Goal: Task Accomplishment & Management: Use online tool/utility

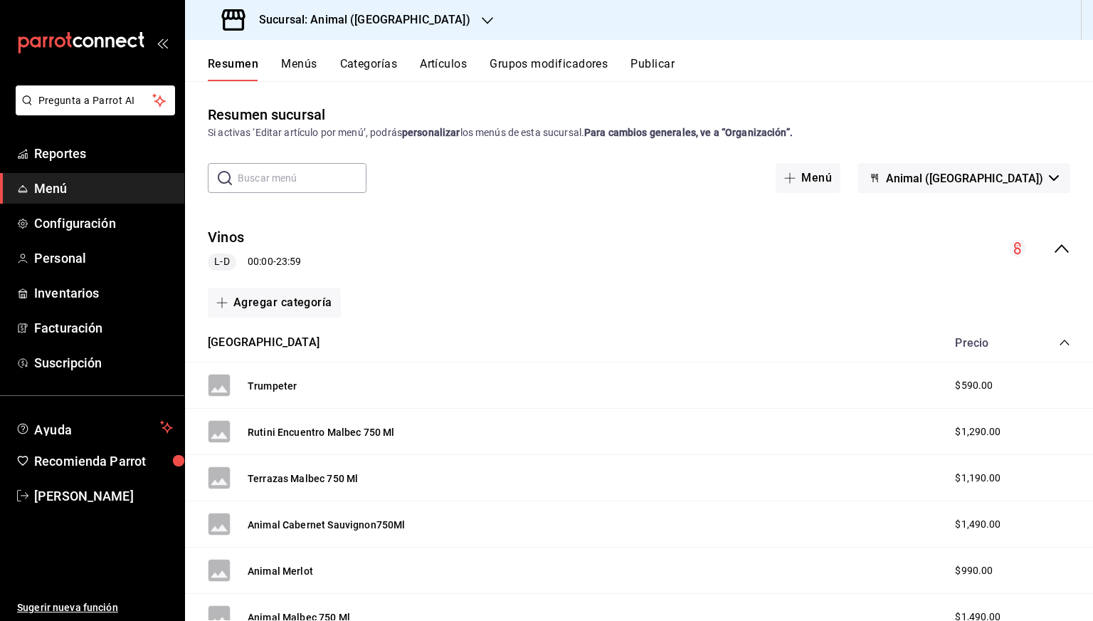
click at [399, 29] on div "Sucursal: Animal ([GEOGRAPHIC_DATA])" at bounding box center [347, 20] width 302 height 40
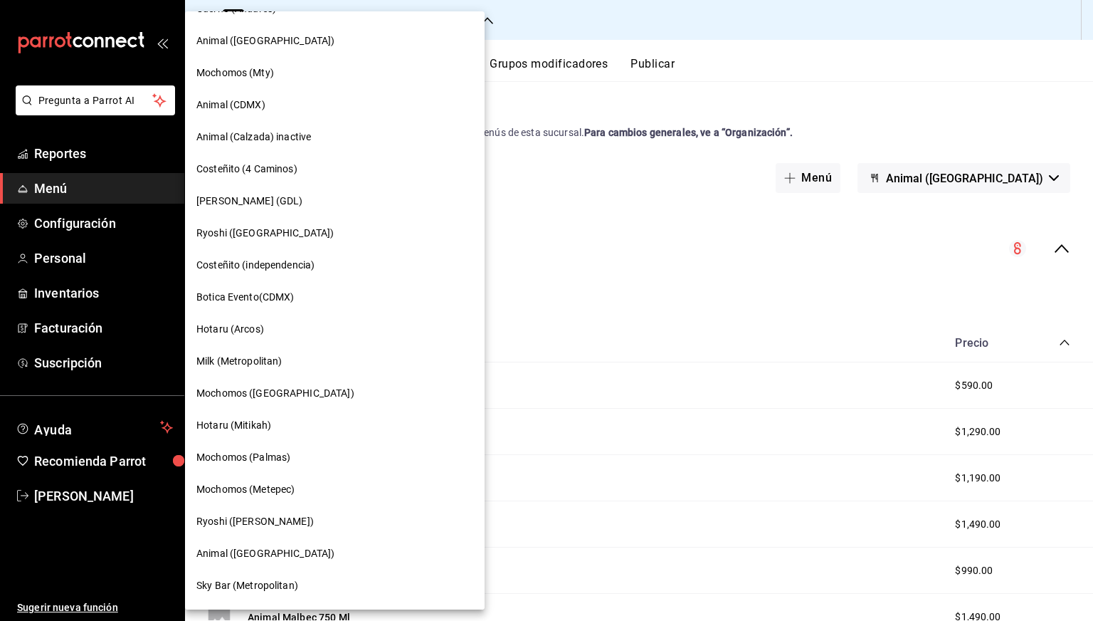
scroll to position [606, 0]
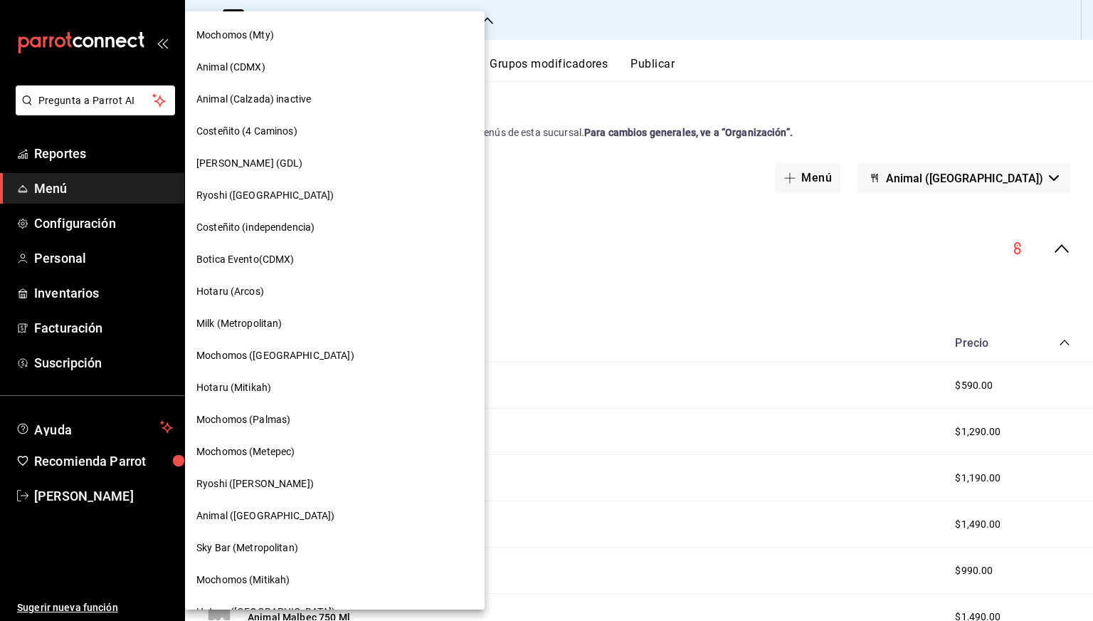
click at [272, 359] on span "Mochomos ([GEOGRAPHIC_DATA])" at bounding box center [275, 355] width 158 height 15
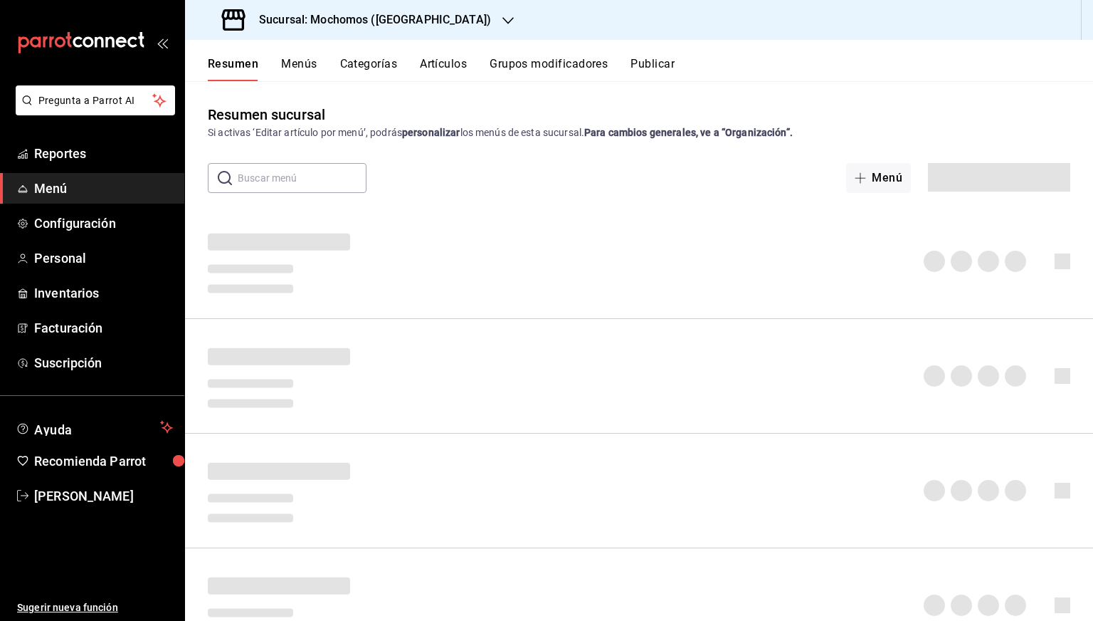
click at [447, 63] on button "Artículos" at bounding box center [443, 69] width 47 height 24
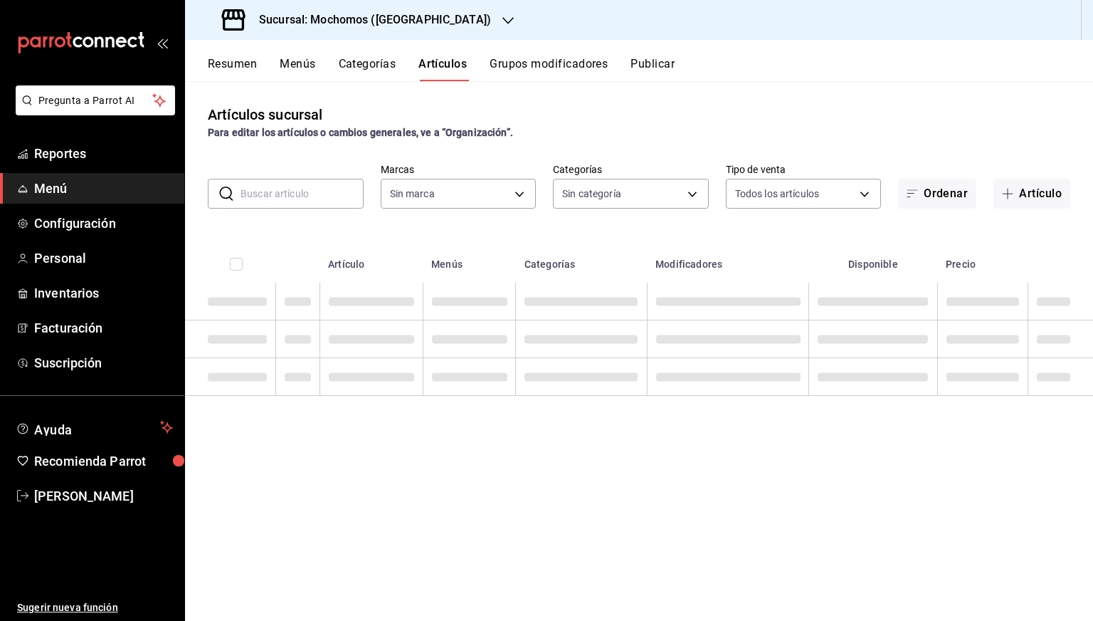
click at [304, 186] on input "text" at bounding box center [302, 193] width 123 height 28
paste input "Mostachón Chocolate [GEOGRAPHIC_DATA]"
type input "Mostachón Chocolate [GEOGRAPHIC_DATA]"
type input "81a909d9-58c5-46d1-b07d-4106a63ec642"
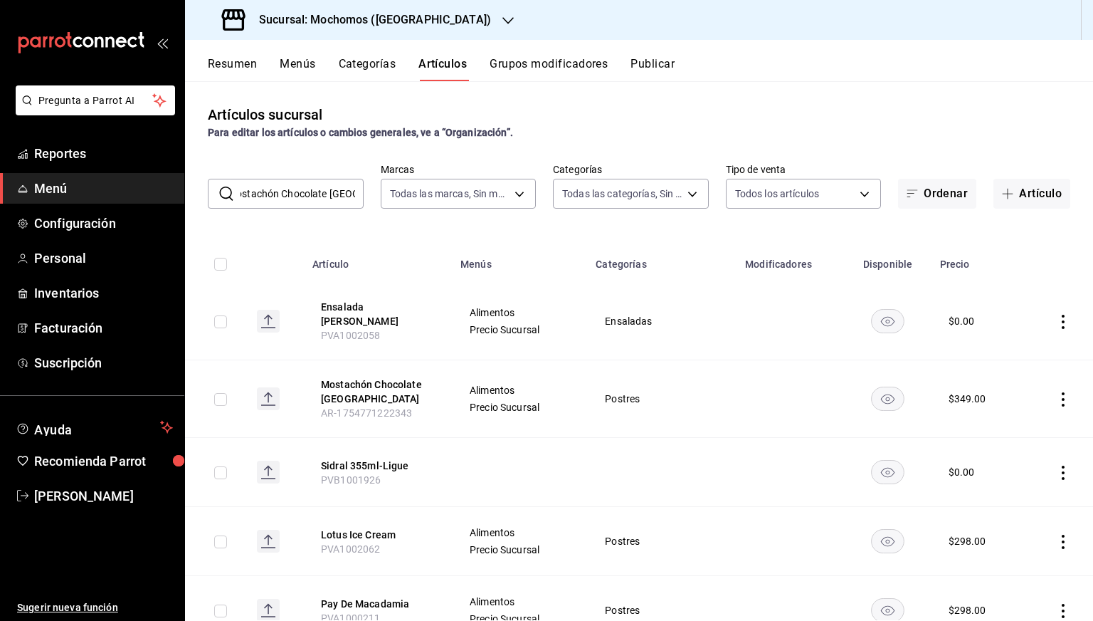
type input "b5f7db86-c3f3-4a8e-b99f-f293bc3b0450,ef28511d-5ee6-483a-9e98-10d431b114fe,2cfe5…"
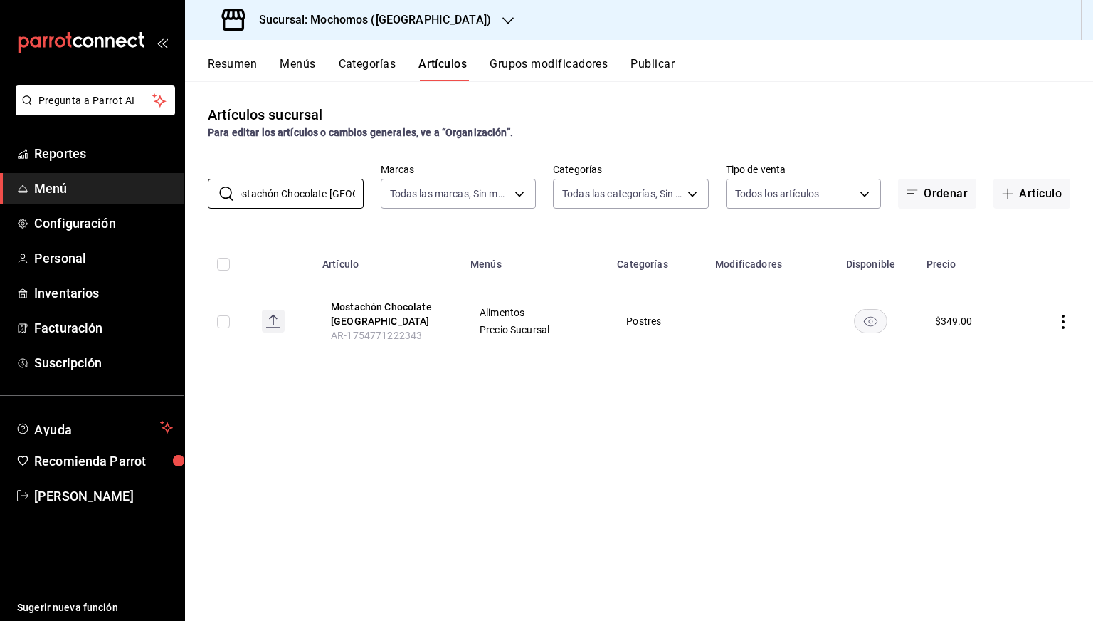
type input "Mostachón Chocolate [GEOGRAPHIC_DATA]"
click at [226, 326] on input "checkbox" at bounding box center [223, 321] width 13 height 13
checkbox input "true"
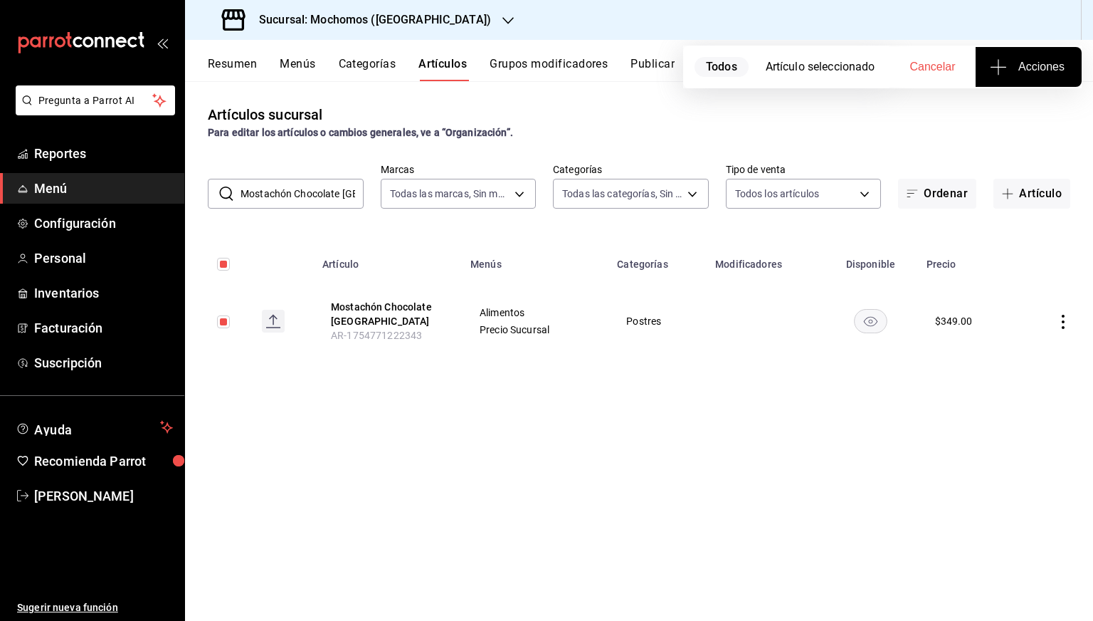
click at [1014, 63] on span "Acciones" at bounding box center [1029, 66] width 72 height 17
click at [999, 103] on li "Agregar tipo" at bounding box center [1028, 112] width 107 height 38
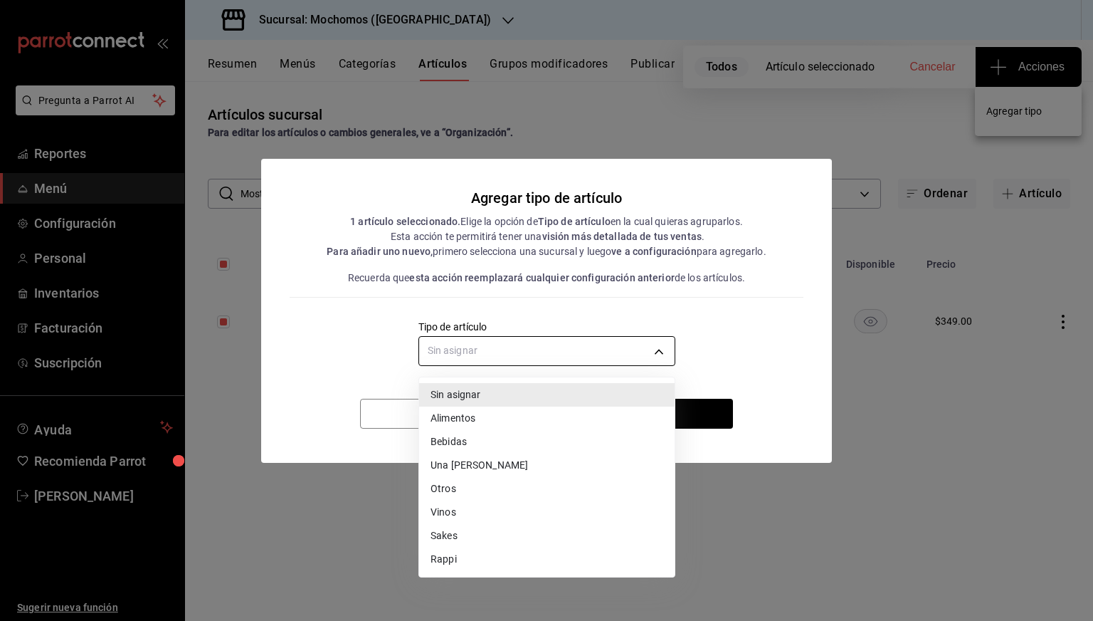
click at [618, 359] on body "Pregunta a Parrot AI Reportes Menú Configuración Personal Inventarios Facturaci…" at bounding box center [546, 310] width 1093 height 621
click at [473, 422] on li "Alimentos" at bounding box center [546, 417] width 255 height 23
type input "a9c5c5d7-09f7-4d61-88a6-a13d33eec0fd"
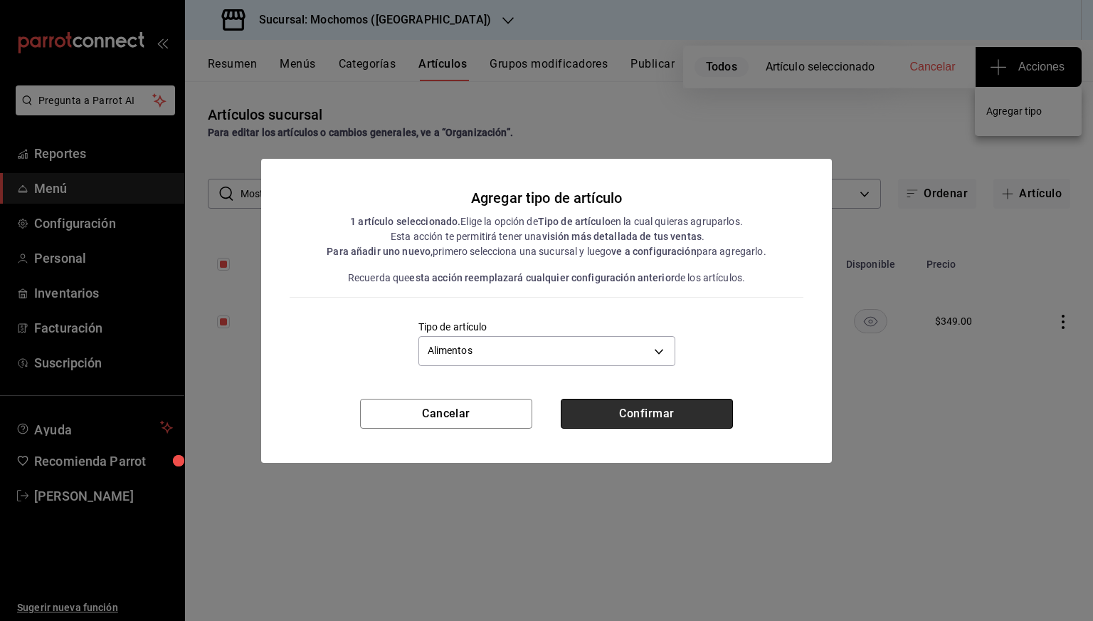
click at [607, 410] on button "Confirmar" at bounding box center [647, 414] width 172 height 30
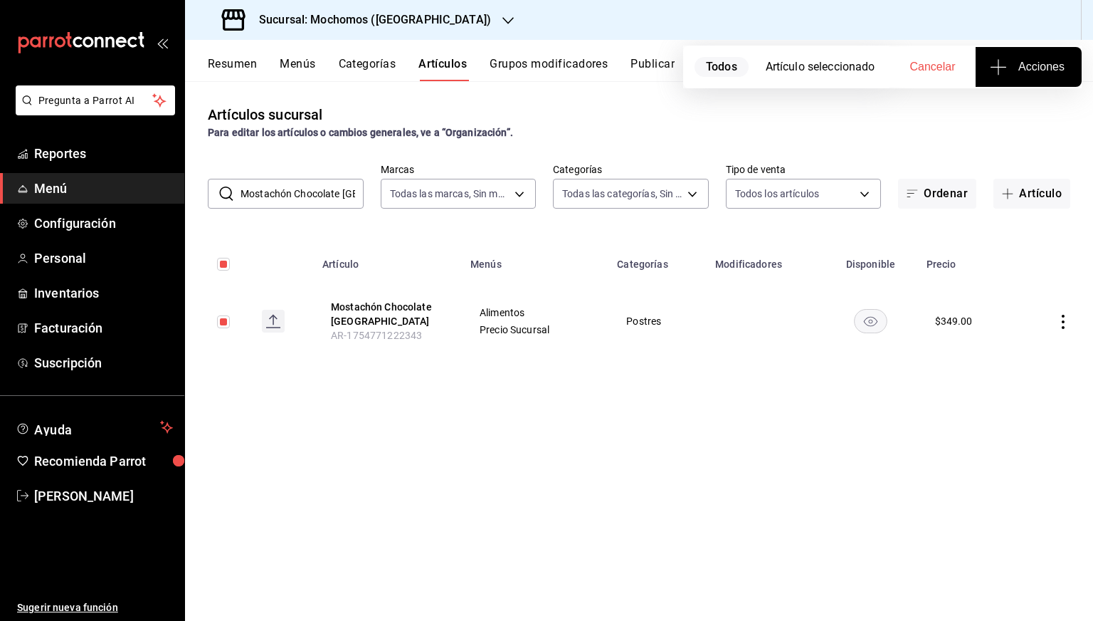
click at [307, 193] on input "Mostachón Chocolate [GEOGRAPHIC_DATA]" at bounding box center [302, 193] width 123 height 28
paste input "et And Chandon Brut Imp"
type input "Moet And Chandon Brut Imp"
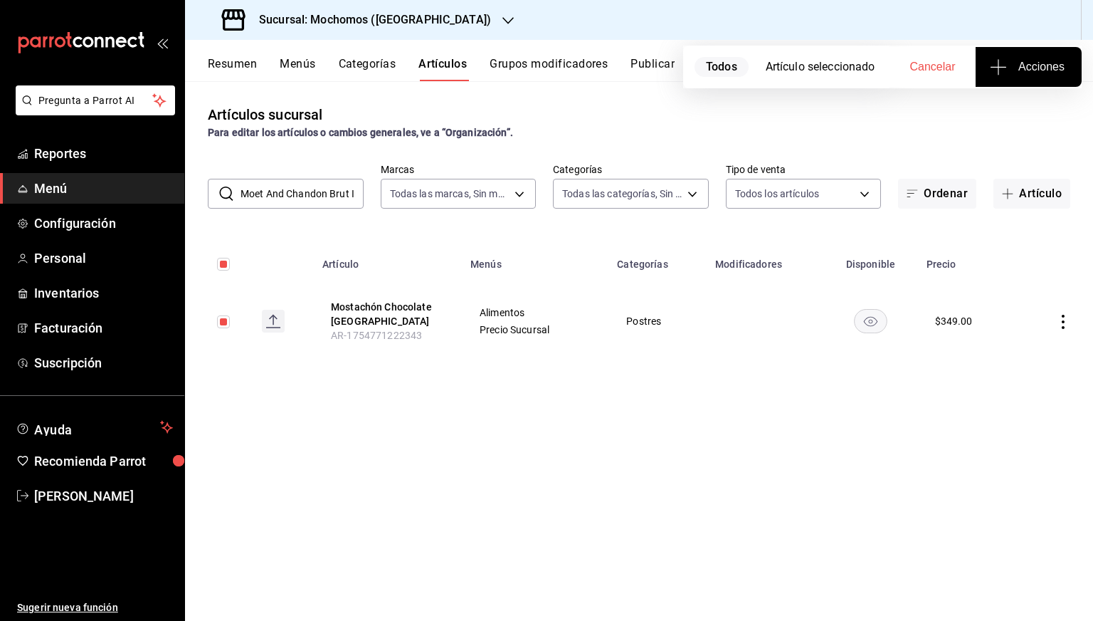
scroll to position [0, 13]
checkbox input "false"
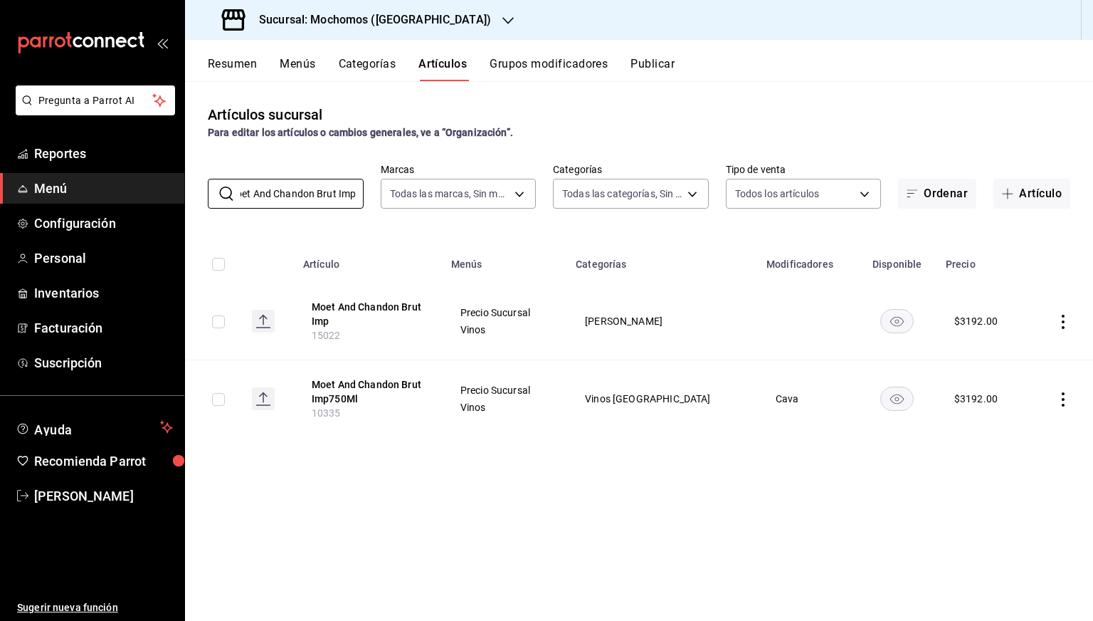
type input "Moet And Chandon Brut Imp"
click at [221, 322] on input "checkbox" at bounding box center [218, 321] width 13 height 13
checkbox input "true"
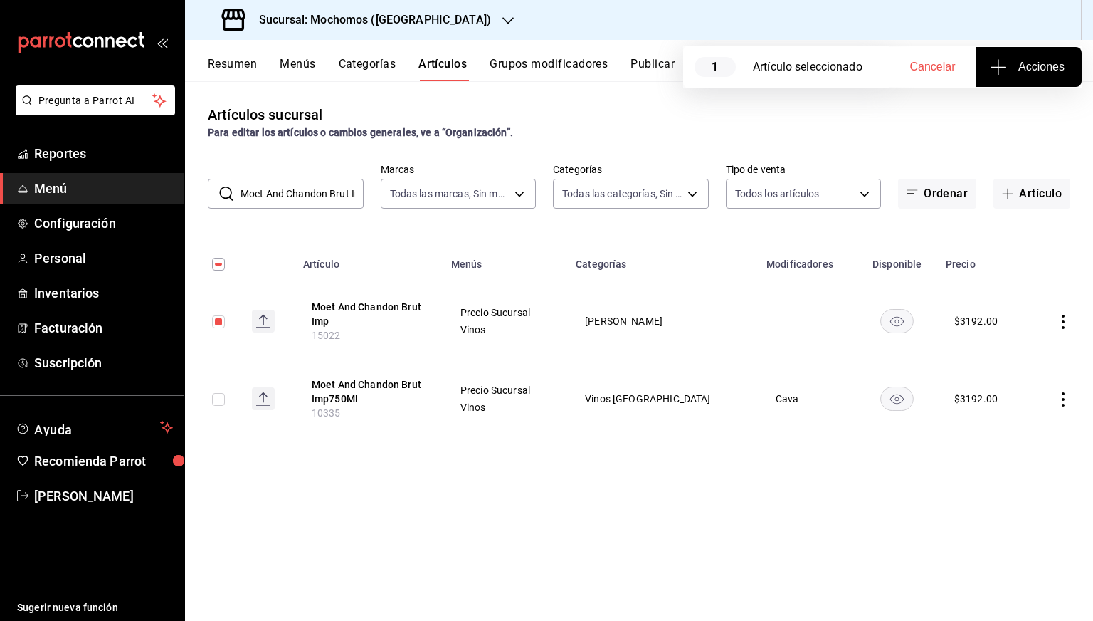
click at [219, 398] on input "checkbox" at bounding box center [218, 399] width 13 height 13
checkbox input "true"
click at [1001, 65] on icon "button" at bounding box center [998, 66] width 17 height 17
click at [1001, 98] on li "Agregar tipo" at bounding box center [1028, 112] width 107 height 38
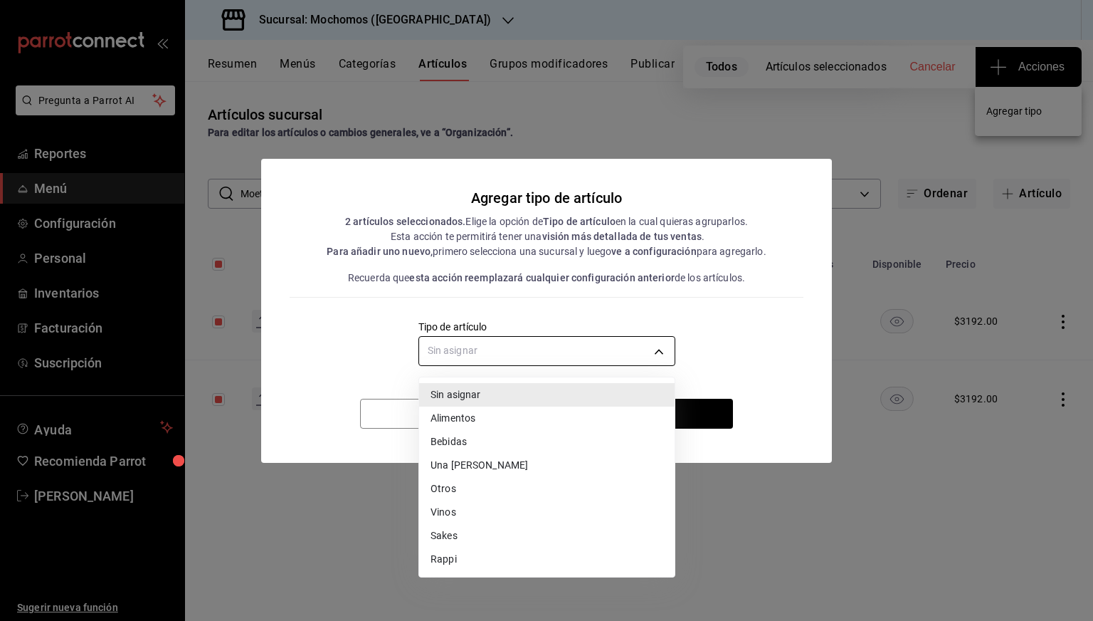
click at [617, 359] on body "Pregunta a Parrot AI Reportes Menú Configuración Personal Inventarios Facturaci…" at bounding box center [546, 310] width 1093 height 621
click at [460, 506] on li "Vinos" at bounding box center [546, 511] width 255 height 23
type input "5e5ed354-df1d-4710-be9b-81bb722e4d79"
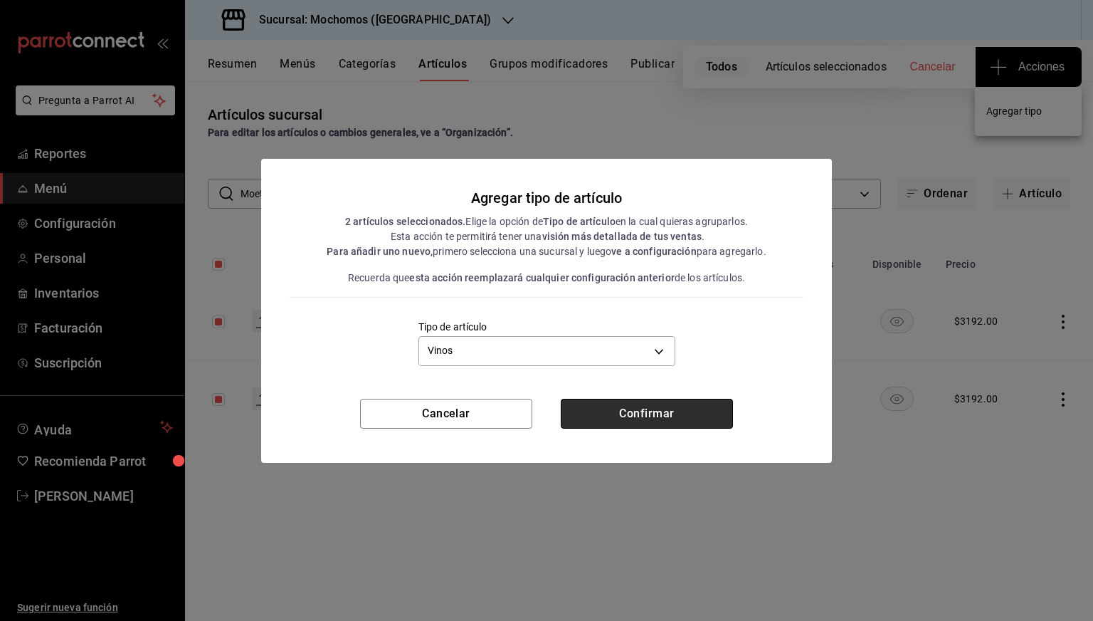
click at [635, 399] on button "Confirmar" at bounding box center [647, 414] width 172 height 30
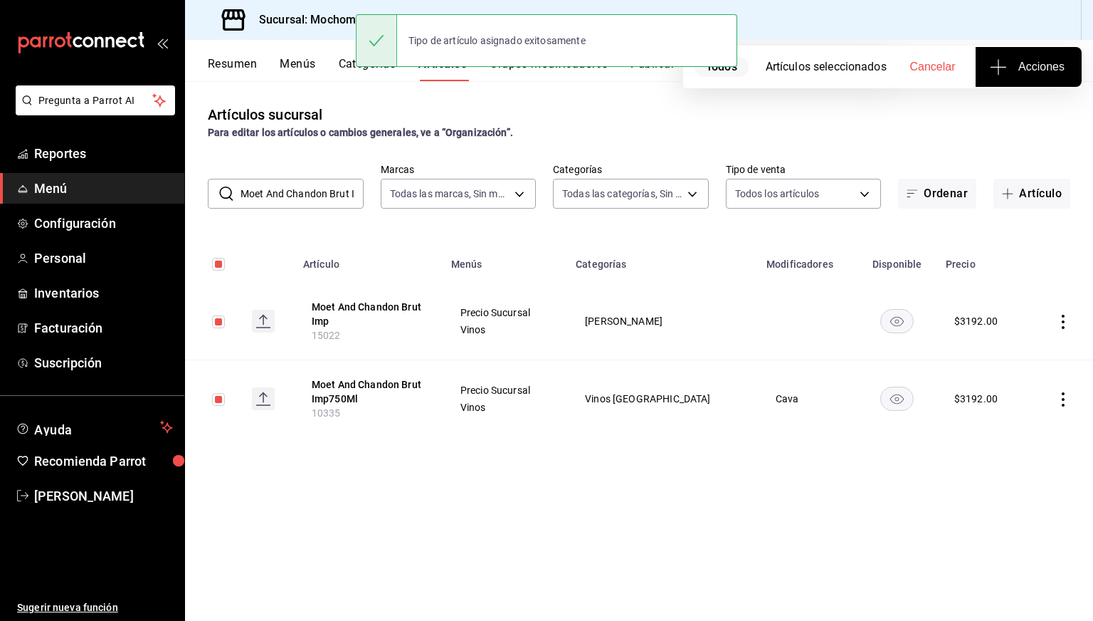
click at [313, 196] on input "Moet And Chandon Brut Imp" at bounding box center [302, 193] width 123 height 28
checkbox input "false"
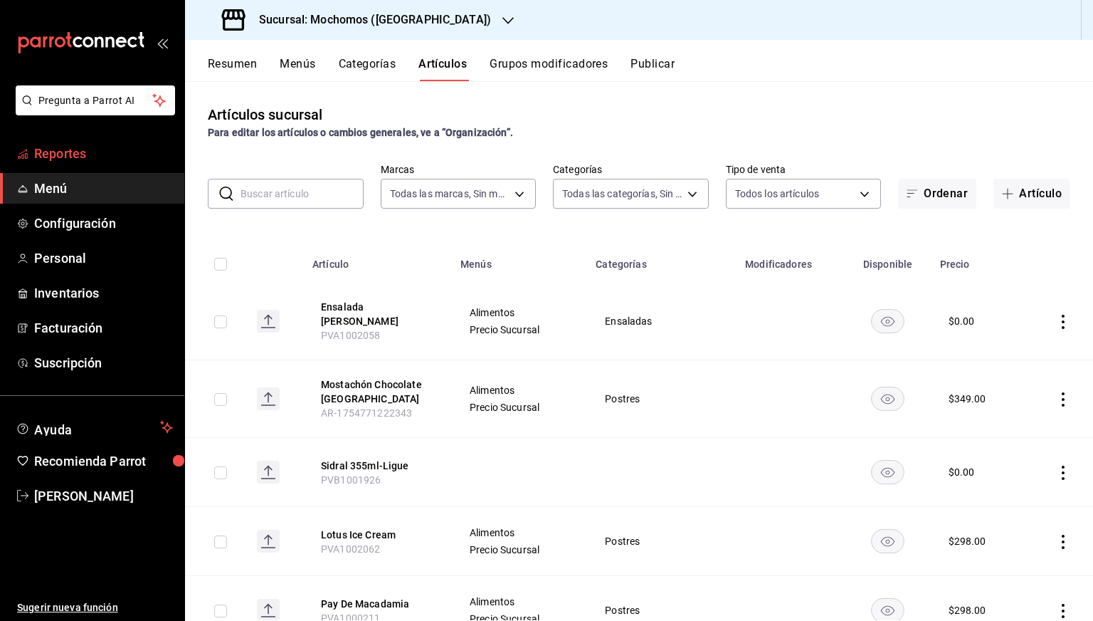
click at [53, 154] on span "Reportes" at bounding box center [103, 153] width 139 height 19
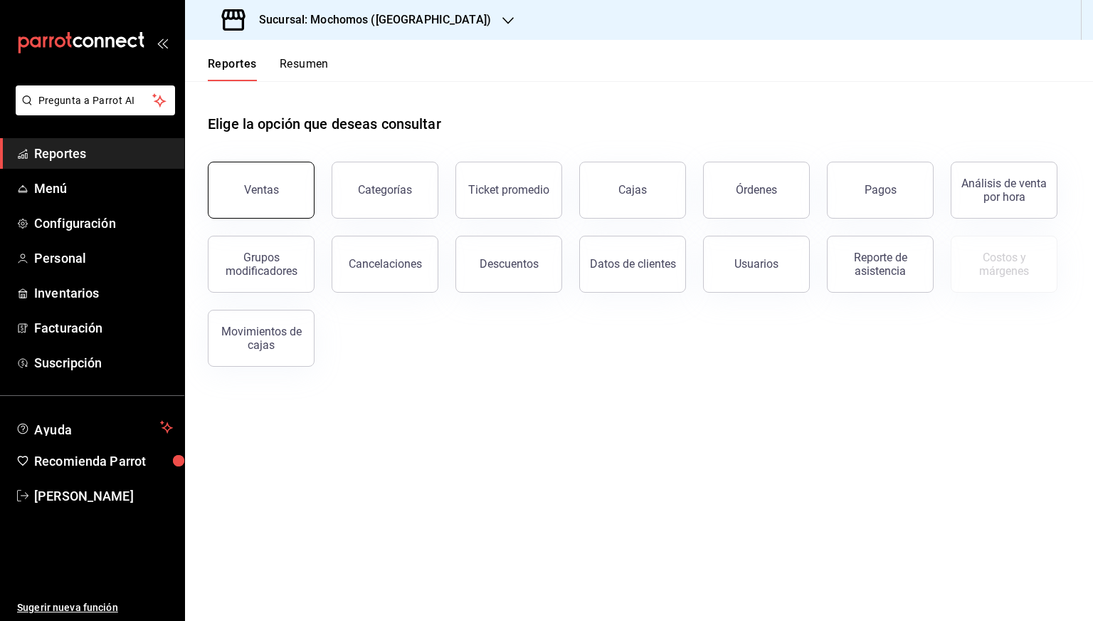
click at [264, 179] on button "Ventas" at bounding box center [261, 190] width 107 height 57
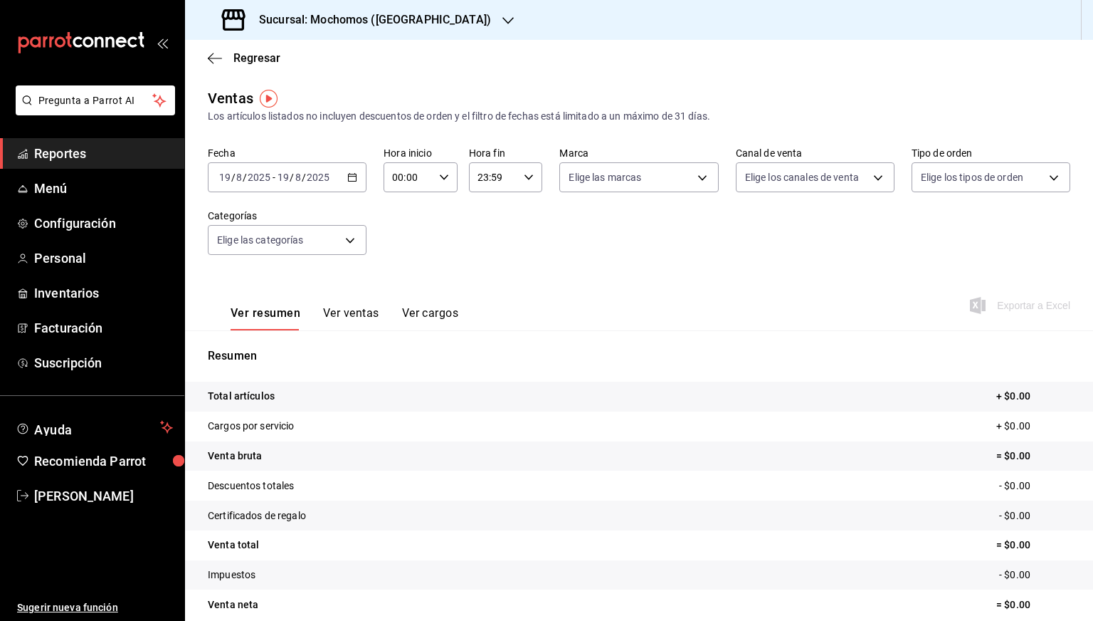
click at [353, 176] on \(Stroke\) "button" at bounding box center [353, 176] width 8 height 1
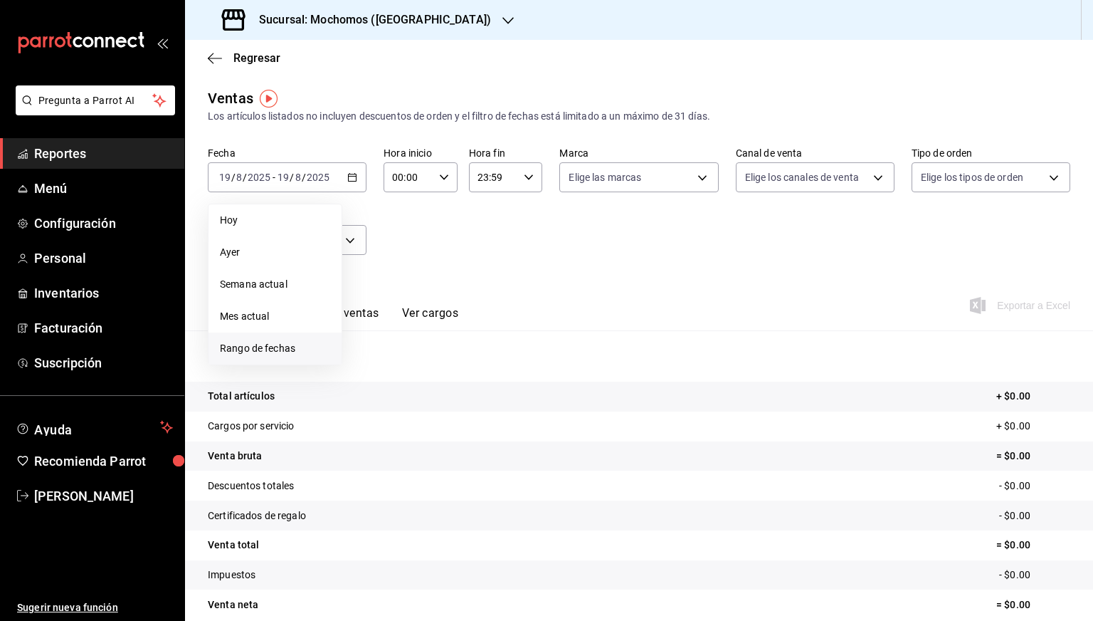
click at [268, 344] on span "Rango de fechas" at bounding box center [275, 348] width 110 height 15
click at [375, 325] on button "11" at bounding box center [371, 335] width 25 height 26
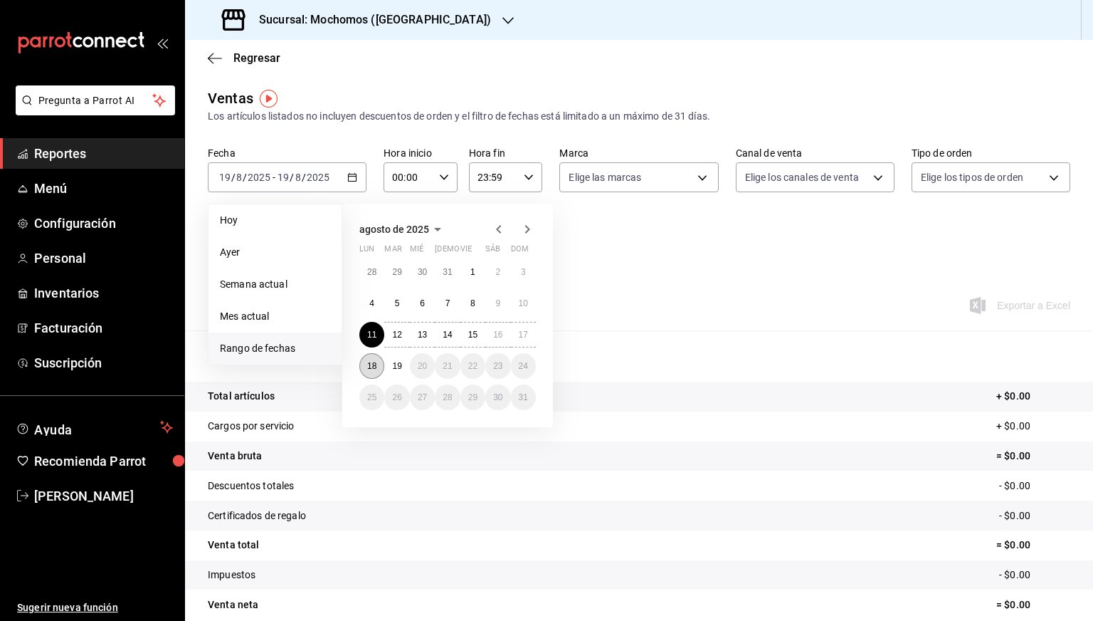
click at [367, 367] on abbr "18" at bounding box center [371, 366] width 9 height 10
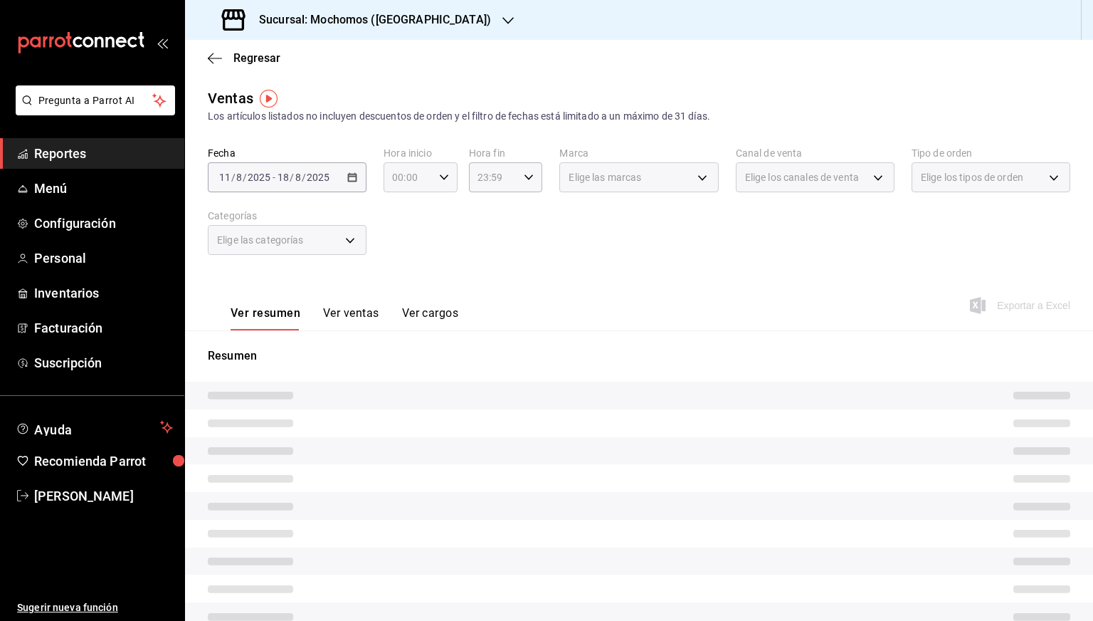
click at [439, 179] on icon "button" at bounding box center [444, 177] width 10 height 10
click at [399, 264] on span "05" at bounding box center [400, 260] width 14 height 11
type input "05:00"
click at [524, 180] on div at bounding box center [546, 310] width 1093 height 621
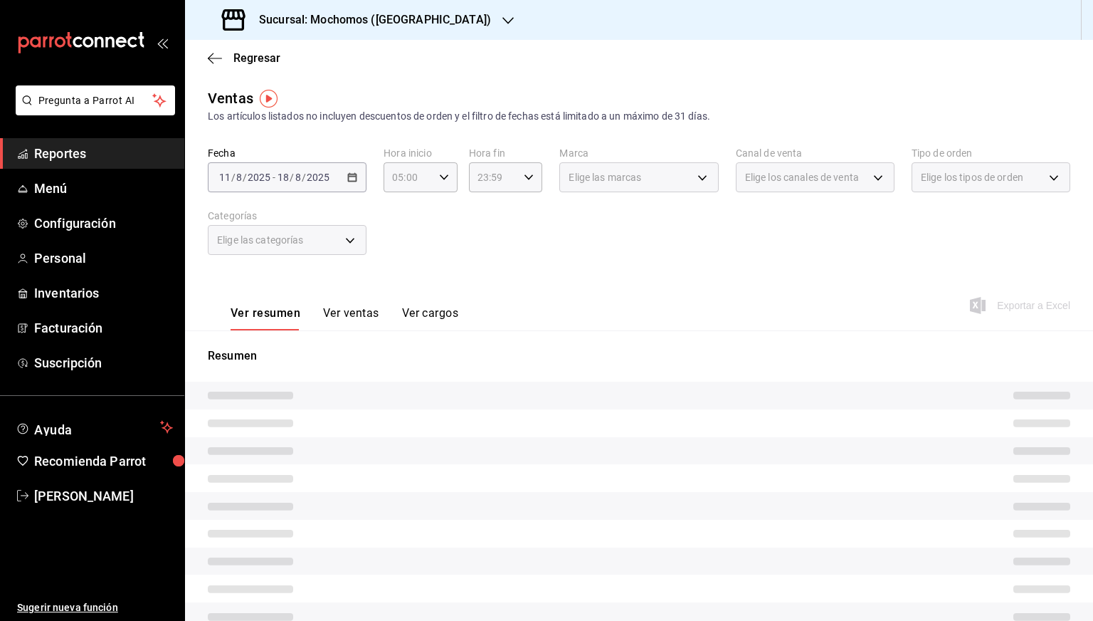
click at [524, 180] on icon "button" at bounding box center [529, 177] width 10 height 10
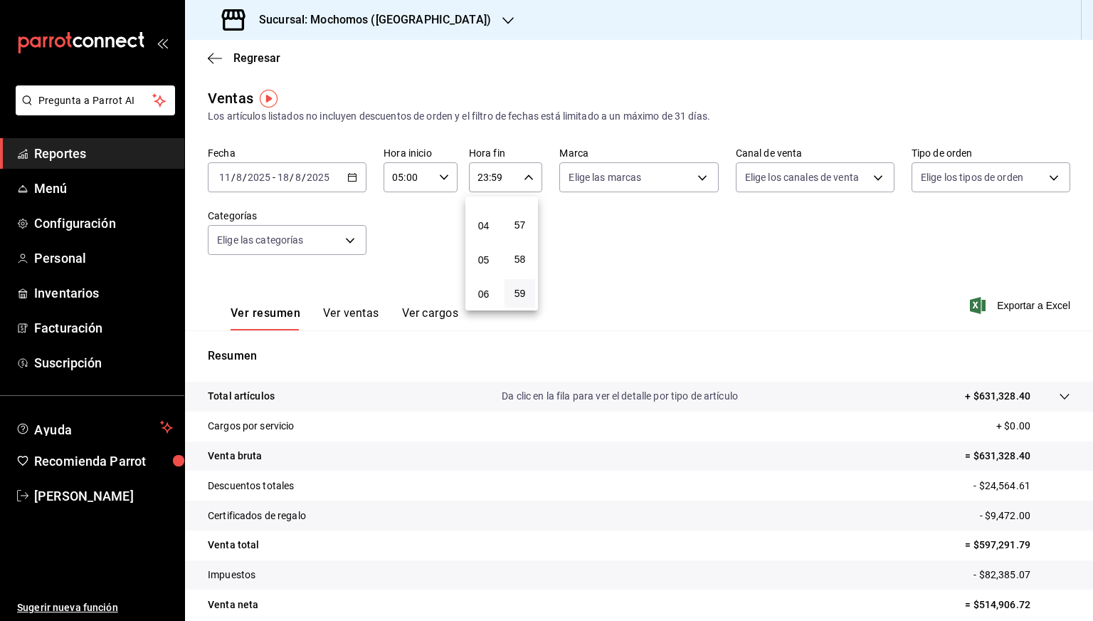
scroll to position [127, 0]
click at [491, 253] on button "05" at bounding box center [483, 257] width 31 height 28
click at [528, 206] on button "00" at bounding box center [520, 213] width 31 height 28
type input "05:00"
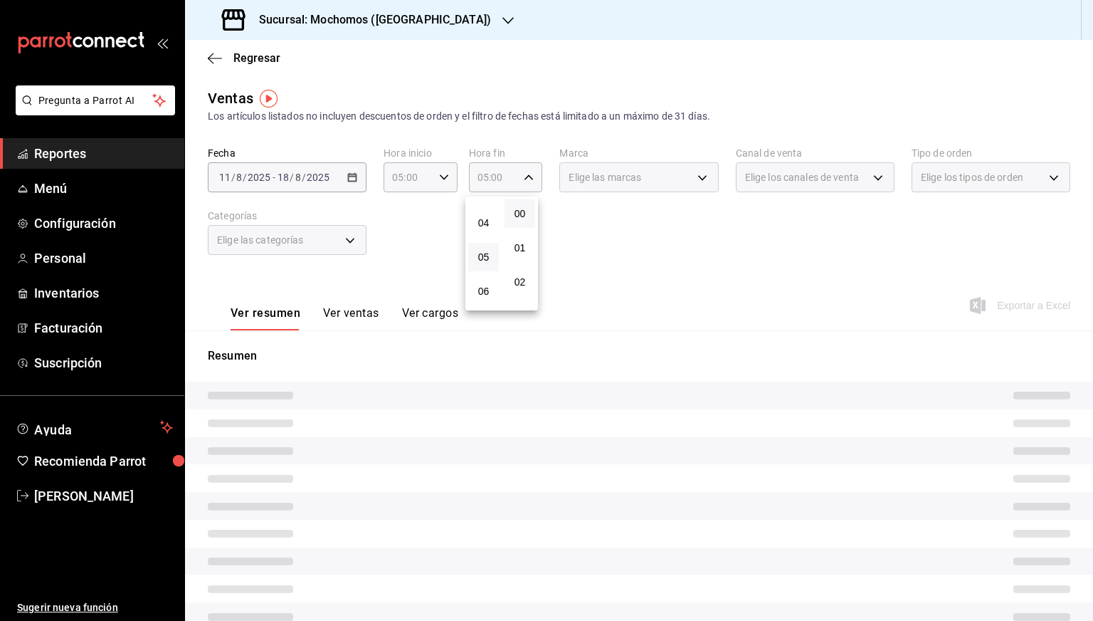
click at [659, 245] on div at bounding box center [546, 310] width 1093 height 621
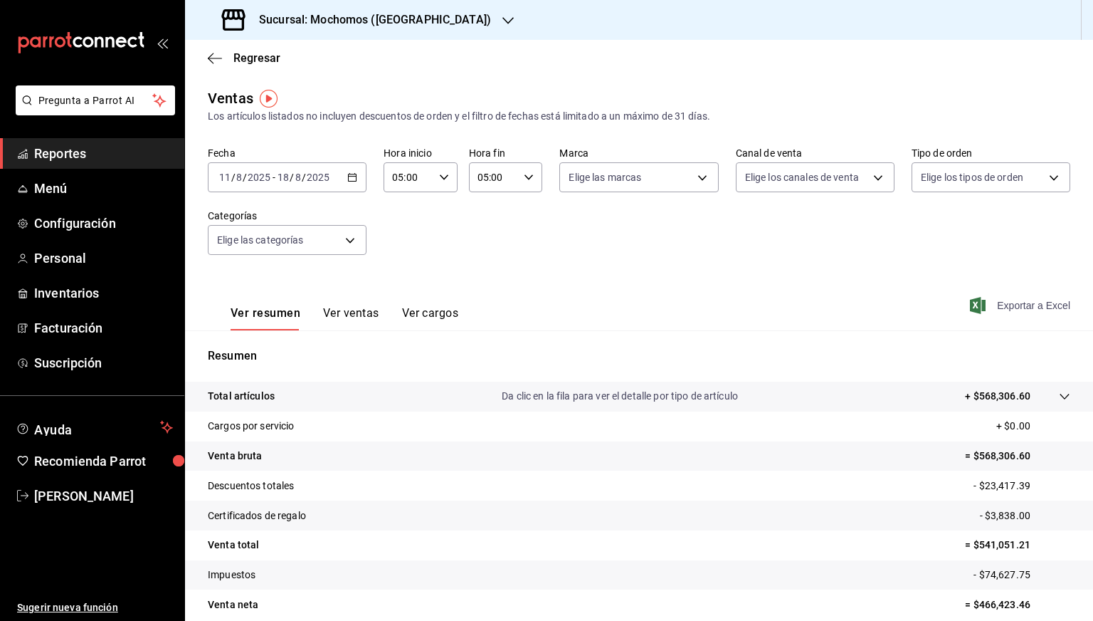
click at [1022, 310] on span "Exportar a Excel" at bounding box center [1022, 305] width 98 height 17
click at [213, 65] on div "Regresar" at bounding box center [639, 58] width 908 height 36
click at [214, 64] on span "Regresar" at bounding box center [244, 58] width 73 height 14
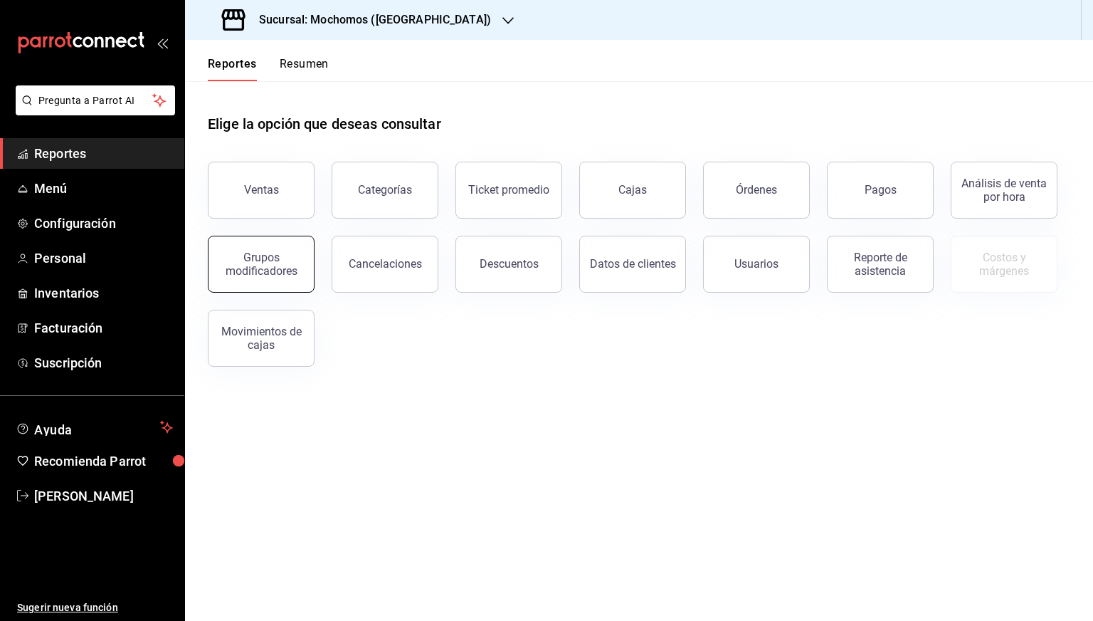
click at [276, 244] on button "Grupos modificadores" at bounding box center [261, 264] width 107 height 57
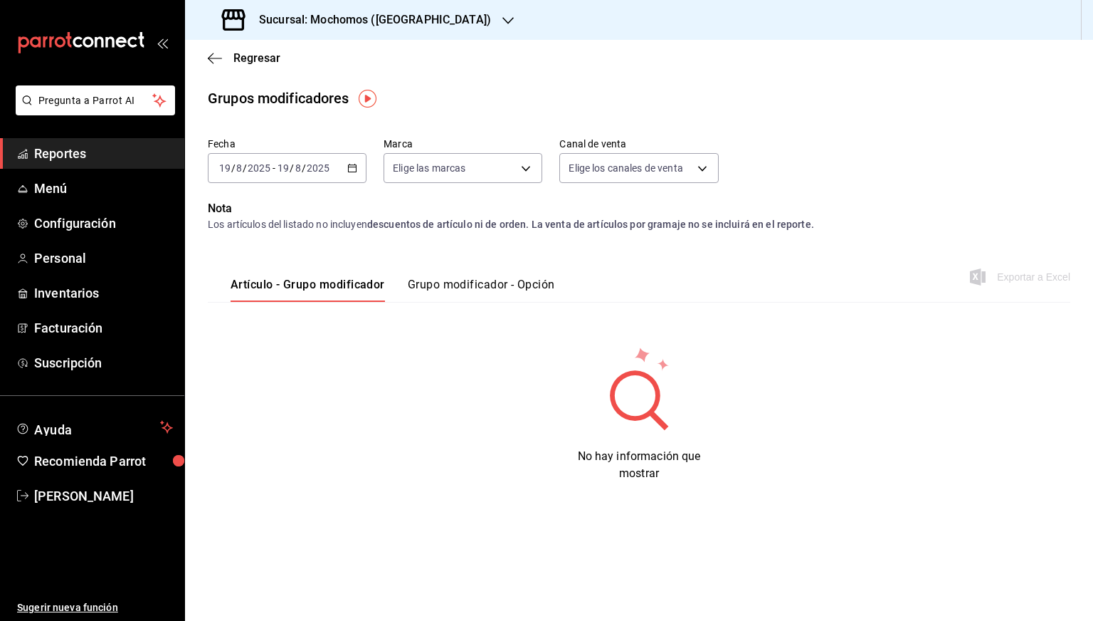
click at [354, 174] on div "[DATE] [DATE] - [DATE] [DATE]" at bounding box center [287, 168] width 159 height 30
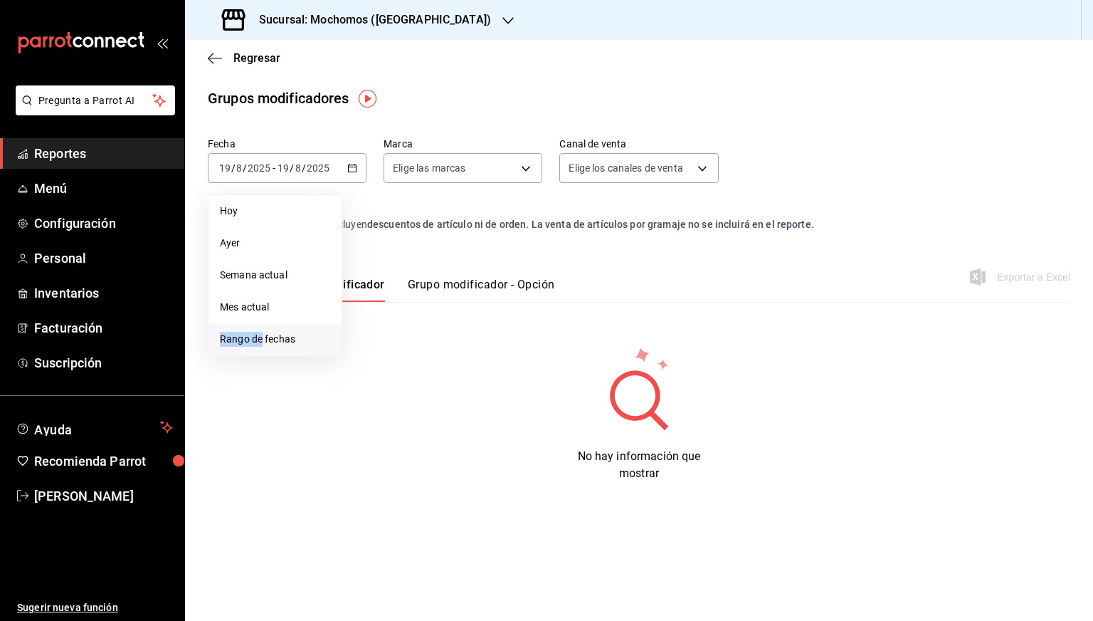
drag, startPoint x: 270, startPoint y: 320, endPoint x: 263, endPoint y: 334, distance: 15.6
click at [263, 334] on ul "[DATE] [DATE] Semana actual Mes actual Rango de fechas" at bounding box center [275, 275] width 135 height 162
click at [263, 334] on span "Rango de fechas" at bounding box center [275, 339] width 110 height 15
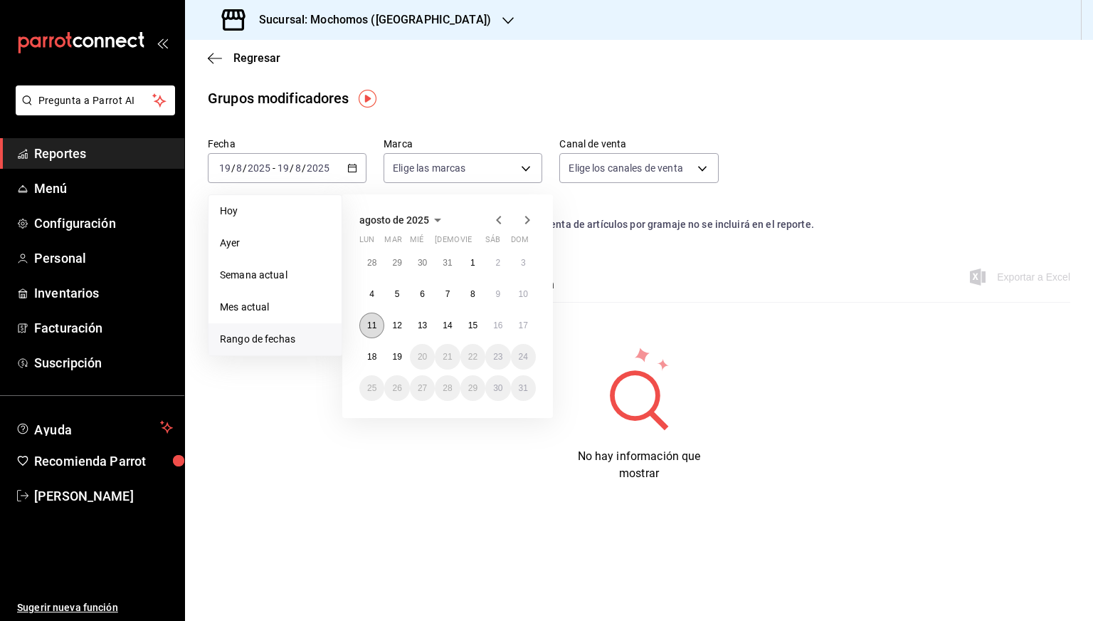
click at [363, 328] on button "11" at bounding box center [371, 325] width 25 height 26
click at [524, 334] on button "17" at bounding box center [523, 325] width 25 height 26
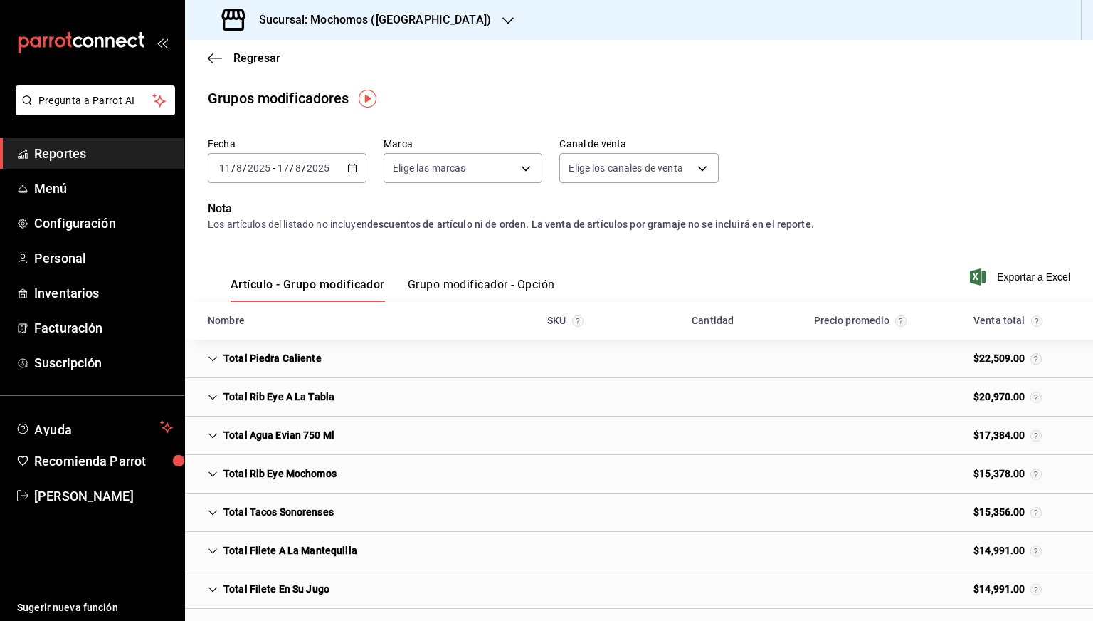
click at [489, 289] on button "Grupo modificador - Opción" at bounding box center [481, 290] width 147 height 24
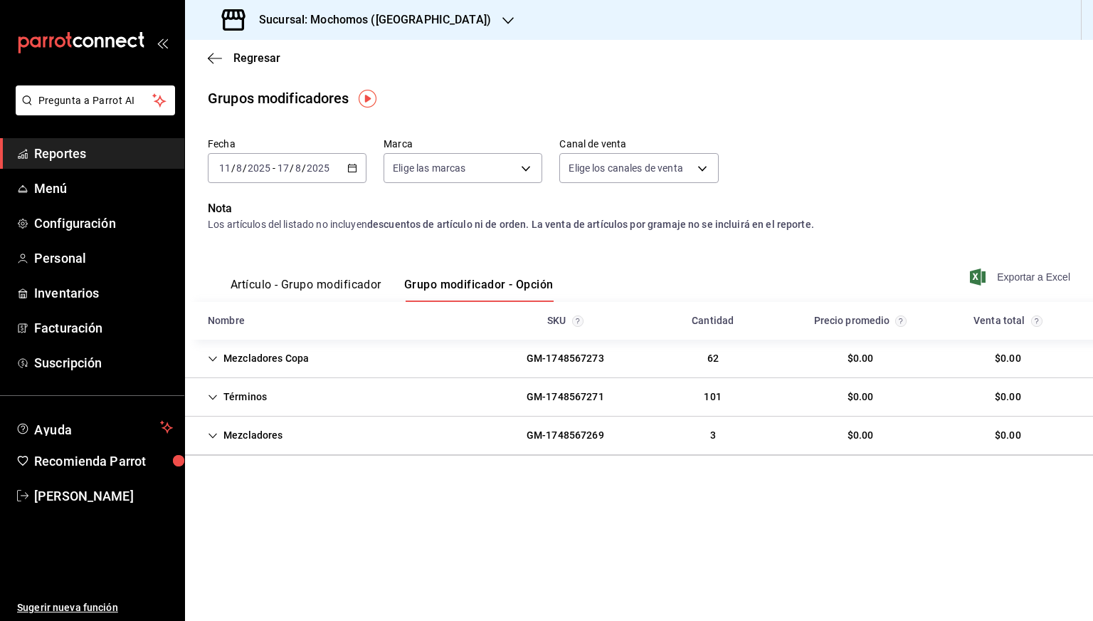
click at [1006, 275] on span "Exportar a Excel" at bounding box center [1022, 276] width 98 height 17
